Goal: Find specific page/section: Find specific page/section

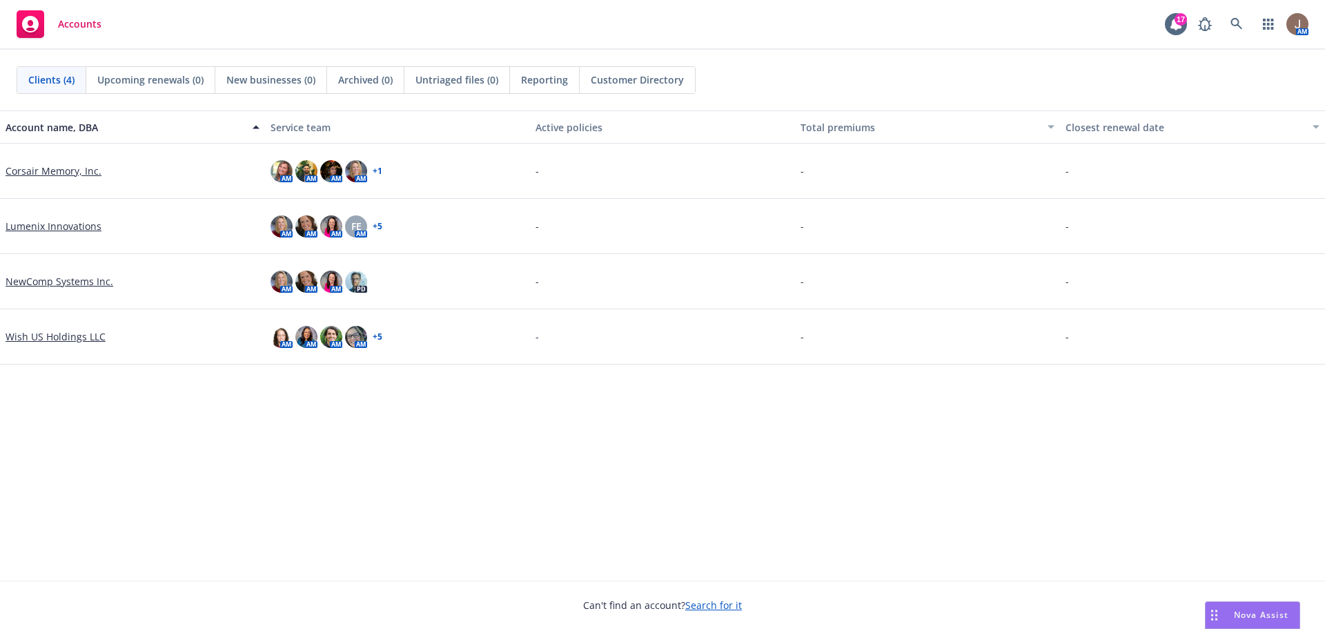
click at [634, 78] on span "Customer Directory" at bounding box center [637, 79] width 93 height 14
